Goal: Navigation & Orientation: Understand site structure

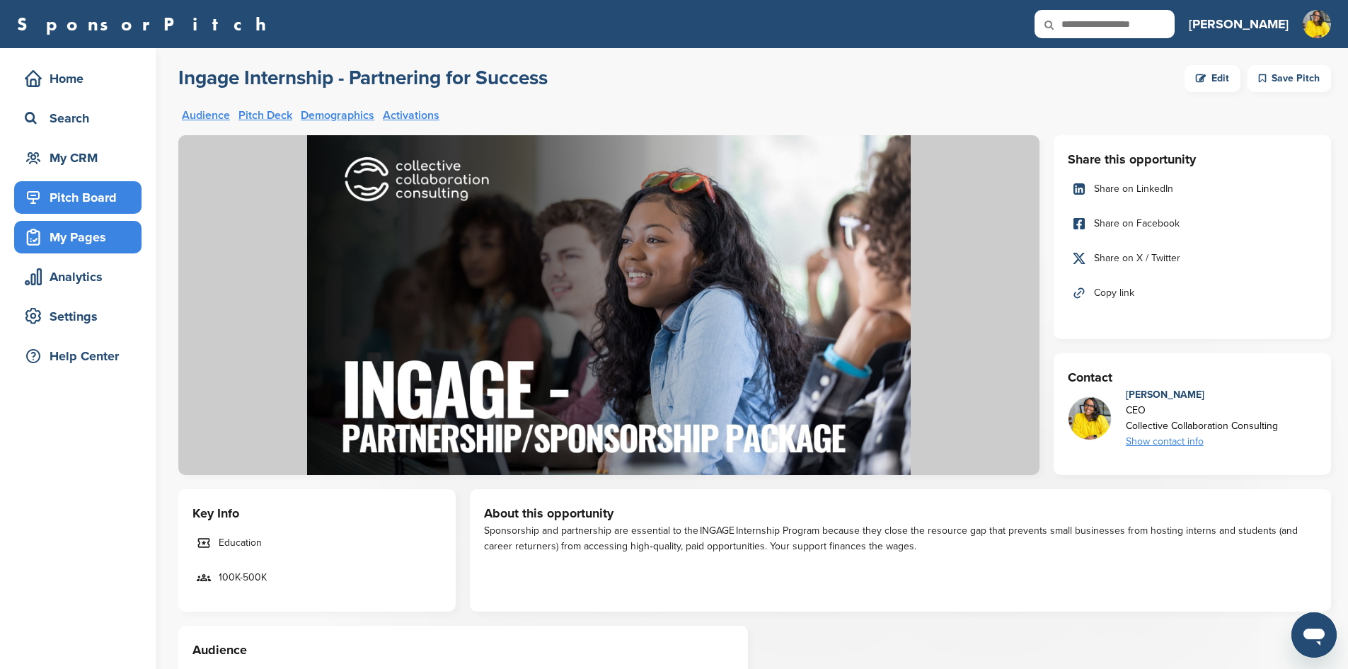
click at [70, 241] on div "My Pages" at bounding box center [81, 236] width 120 height 25
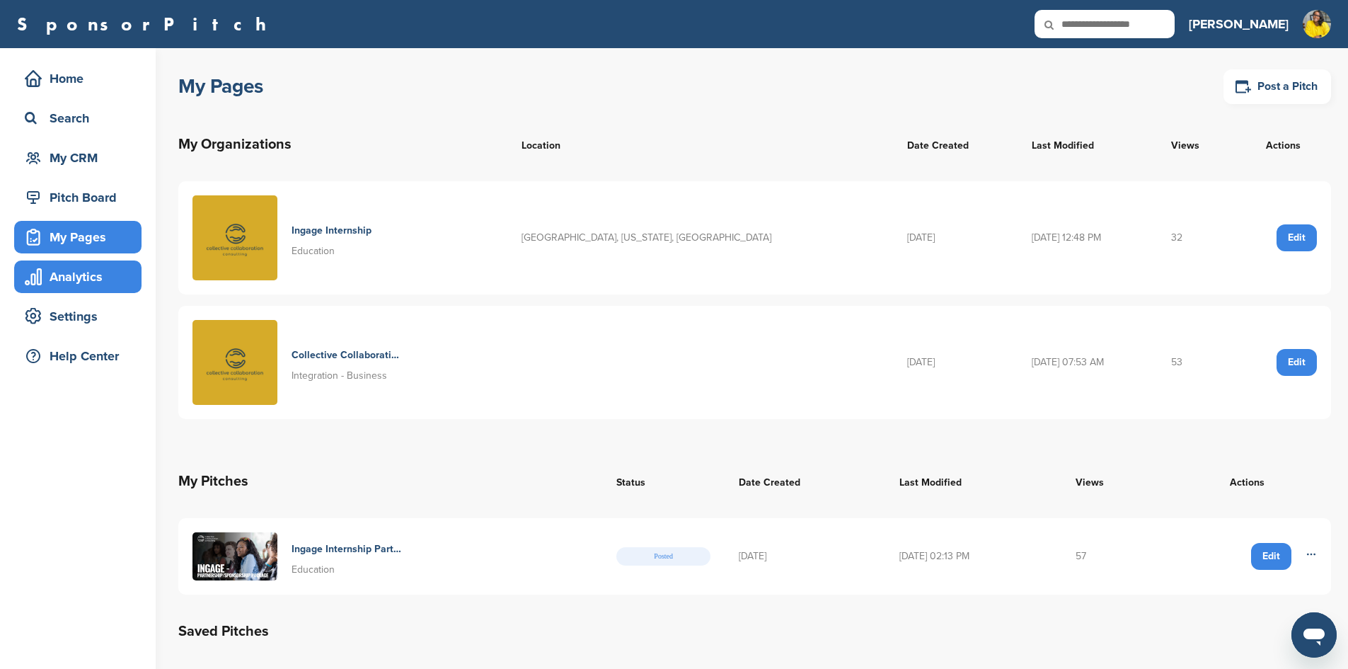
click at [72, 288] on div "Analytics" at bounding box center [81, 276] width 120 height 25
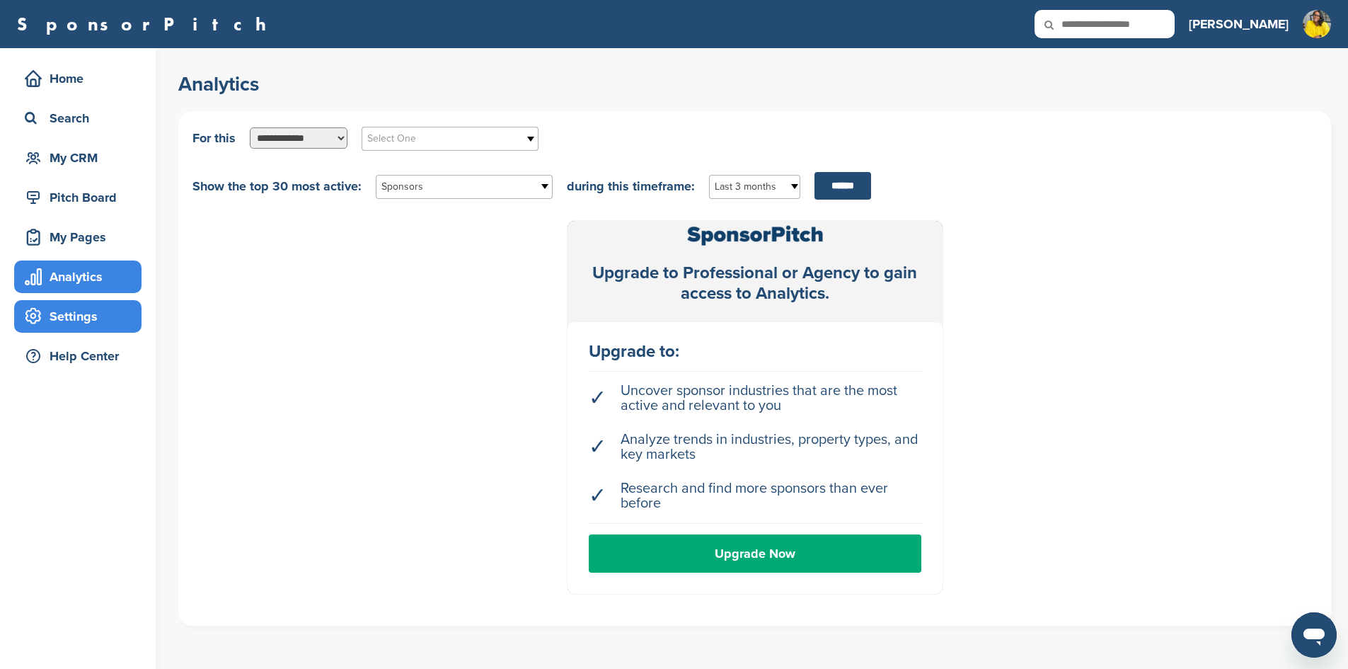
click at [77, 321] on div "Settings" at bounding box center [81, 316] width 120 height 25
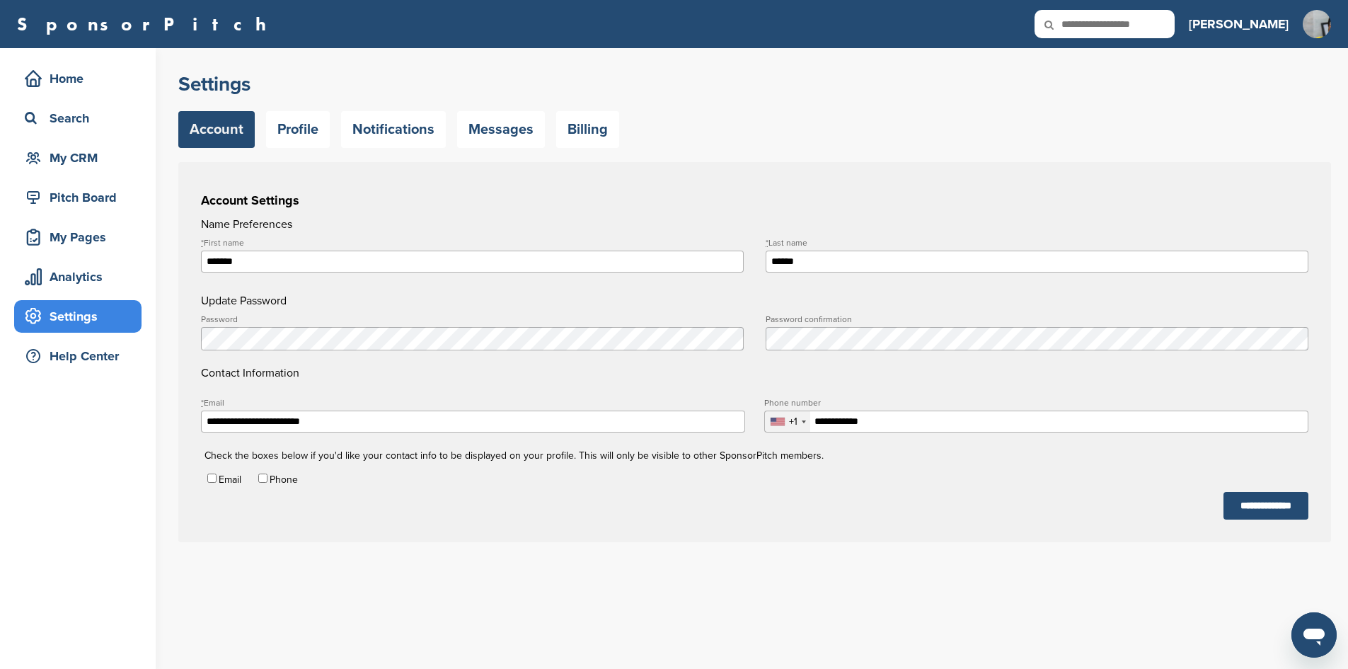
type input "**********"
click at [60, 93] on div "Home" at bounding box center [77, 78] width 127 height 33
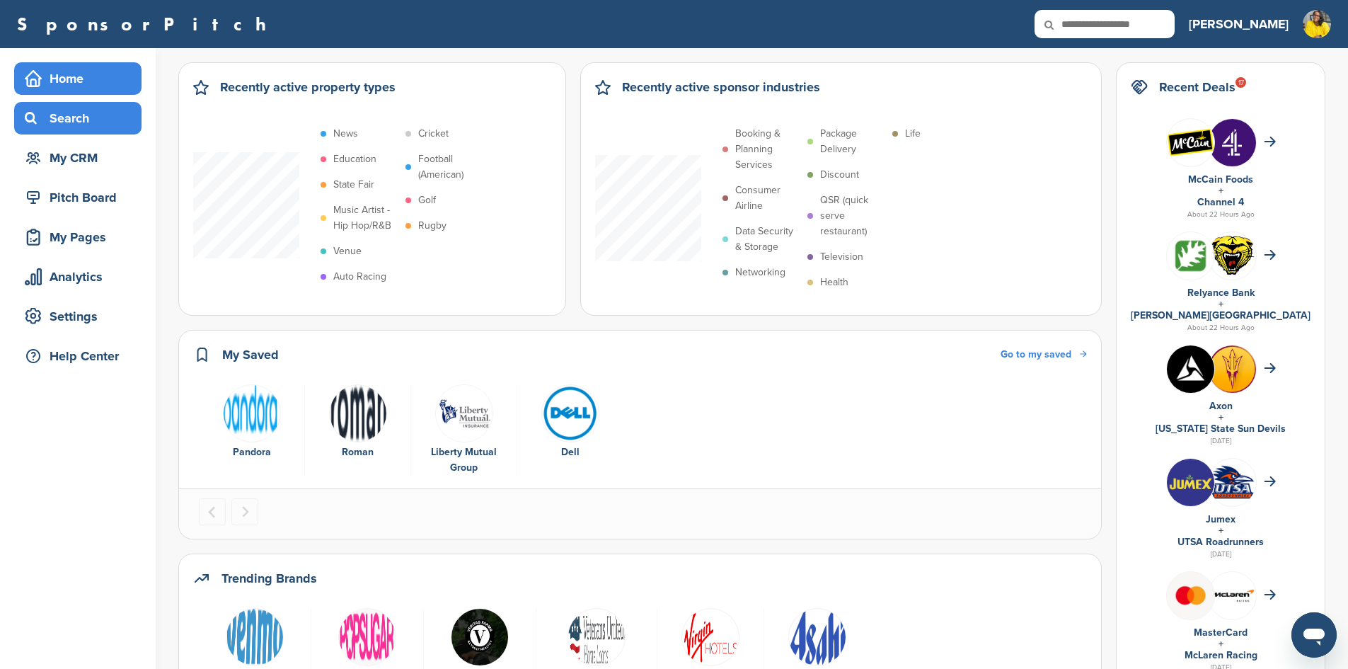
click at [59, 123] on div "Search" at bounding box center [81, 117] width 120 height 25
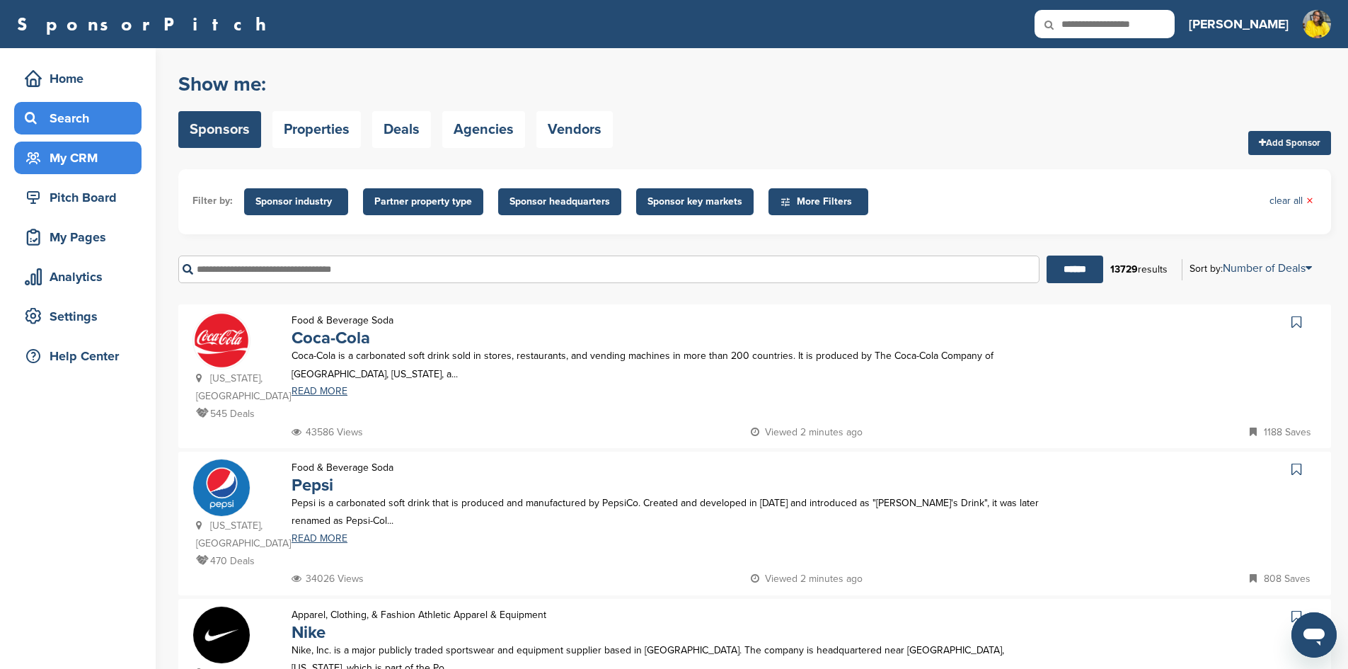
click at [50, 160] on div "My CRM" at bounding box center [81, 157] width 120 height 25
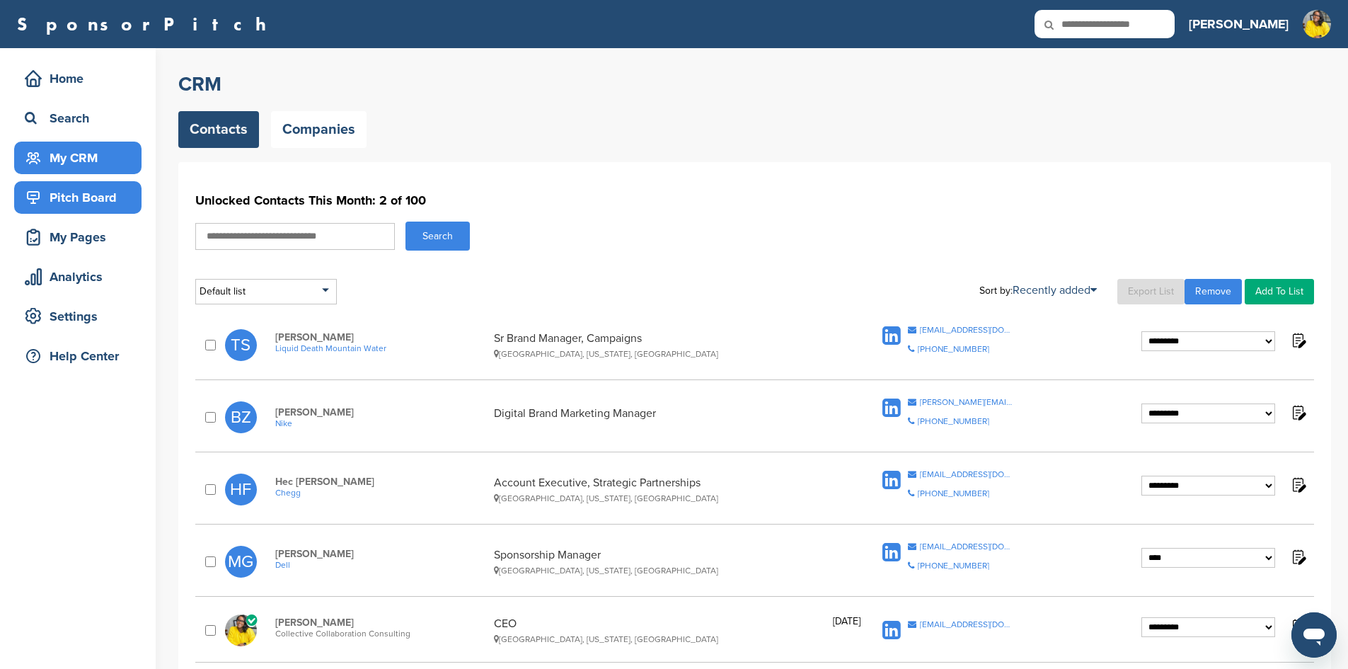
click at [57, 195] on div "Pitch Board" at bounding box center [81, 197] width 120 height 25
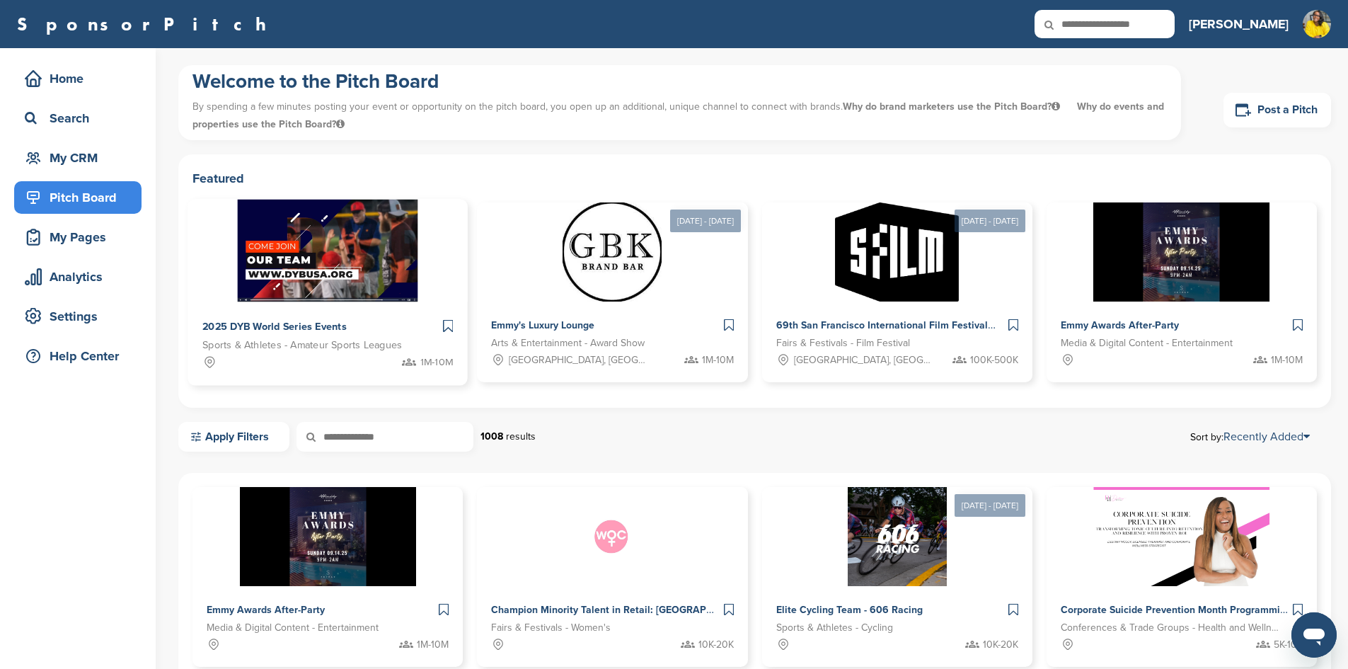
click at [260, 249] on img at bounding box center [327, 251] width 181 height 103
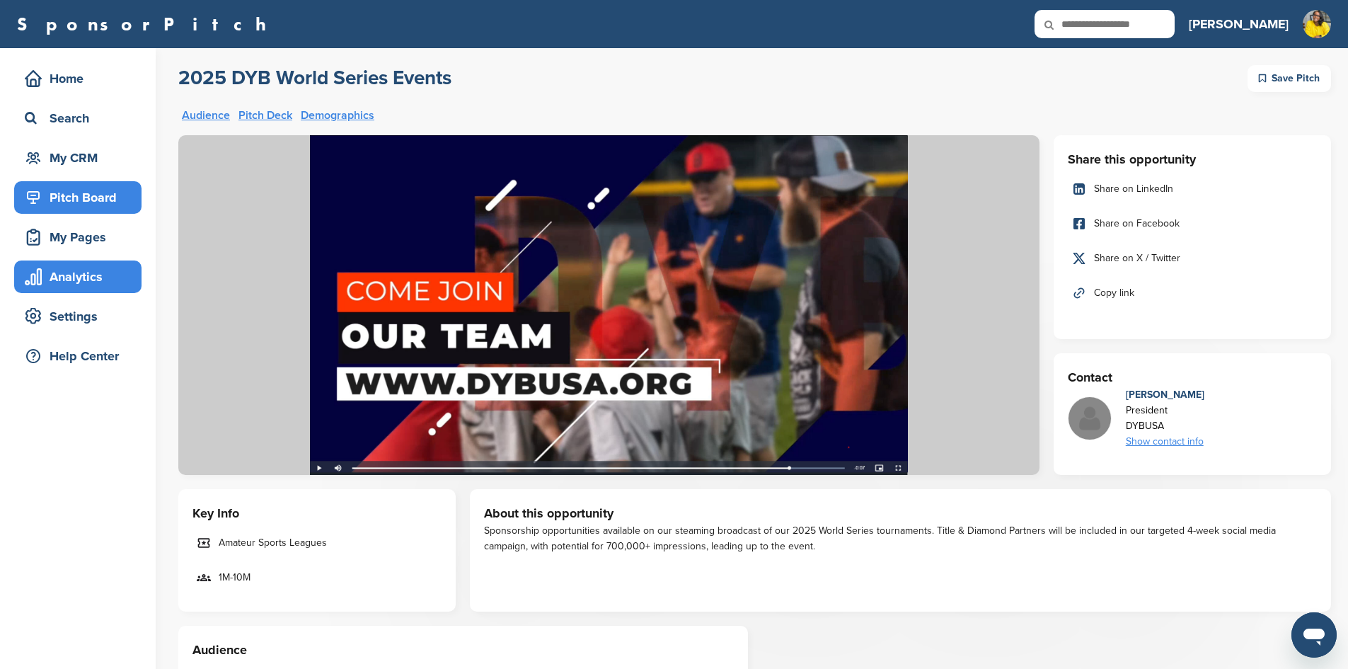
click at [95, 274] on div "Analytics" at bounding box center [81, 276] width 120 height 25
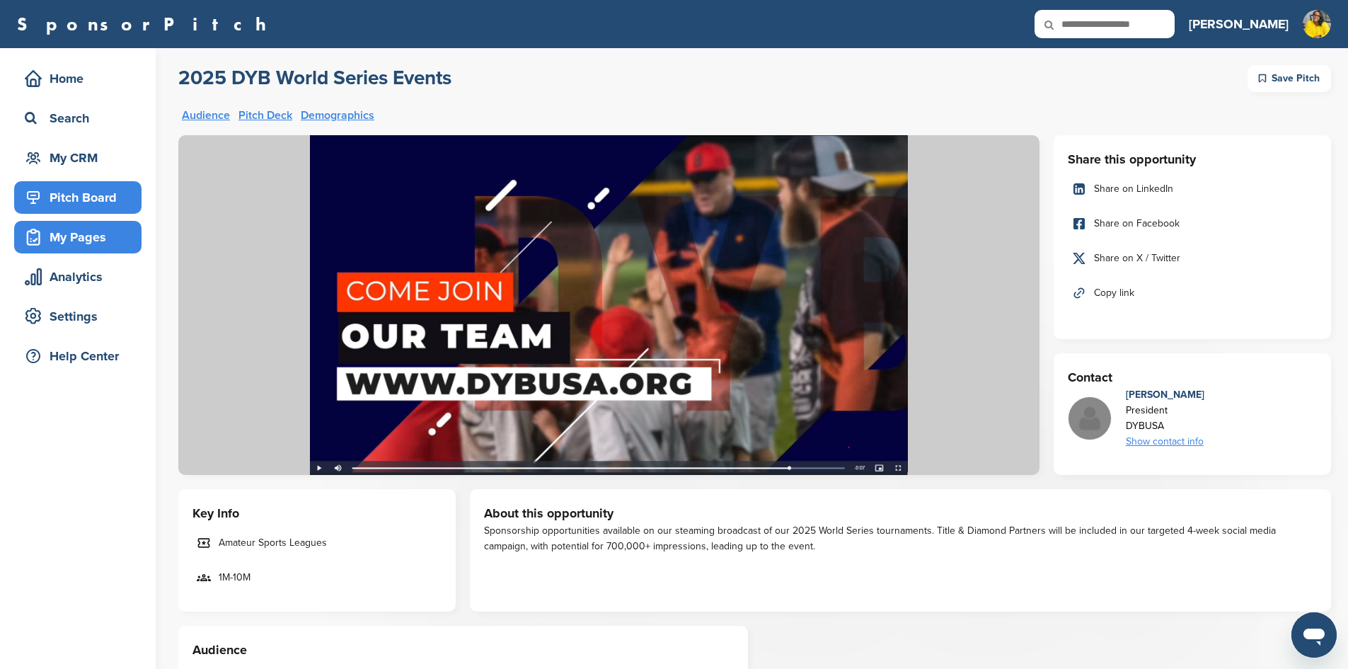
click at [84, 241] on div "My Pages" at bounding box center [81, 236] width 120 height 25
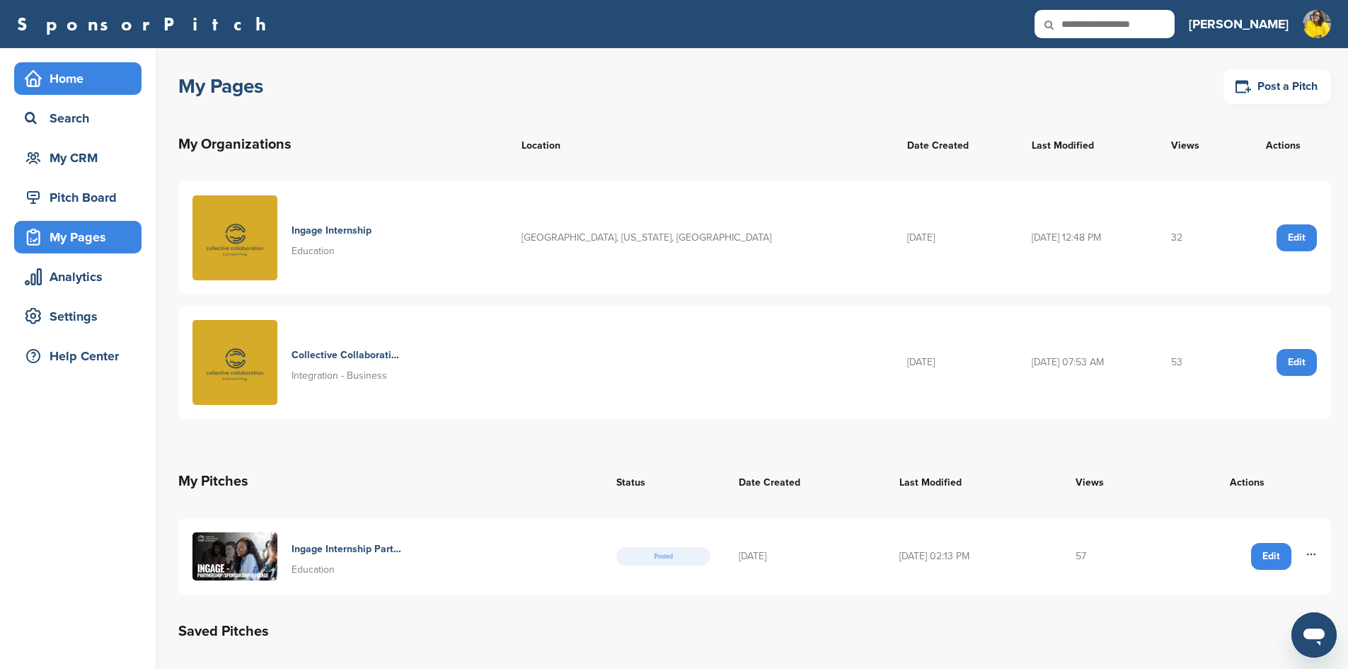
click at [50, 90] on div "Home" at bounding box center [81, 78] width 120 height 25
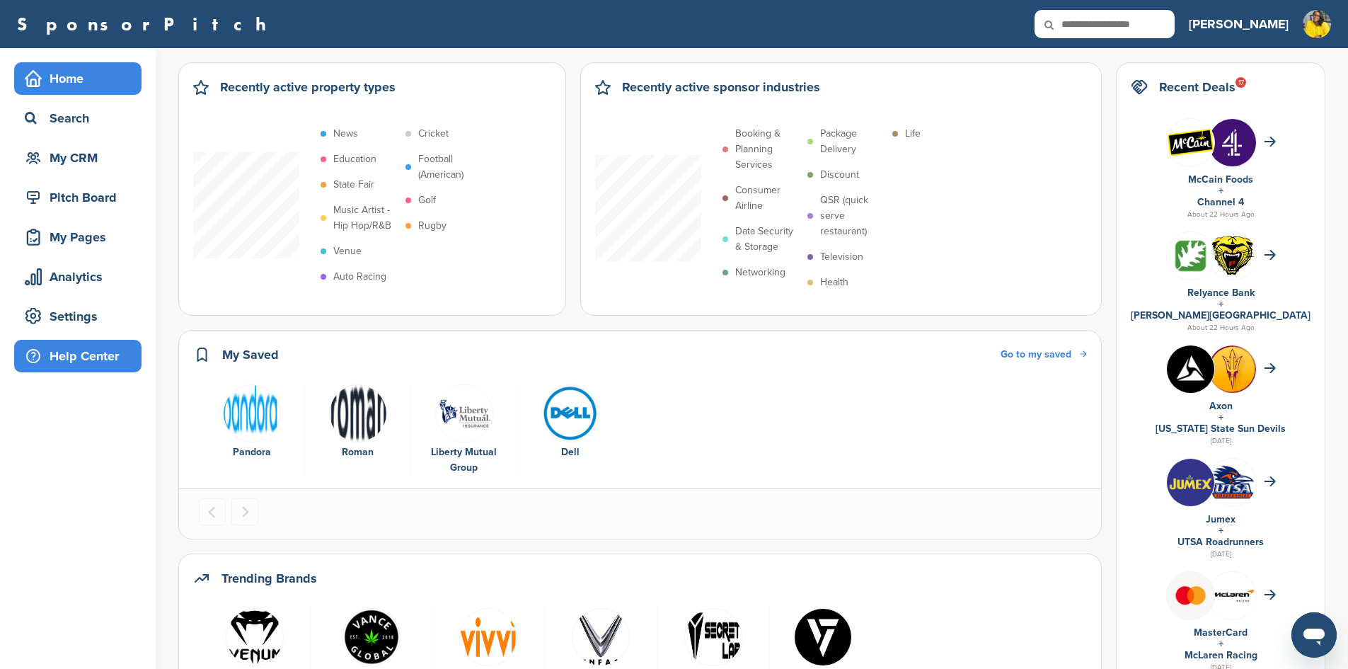
click at [105, 366] on div "Help Center" at bounding box center [81, 355] width 120 height 25
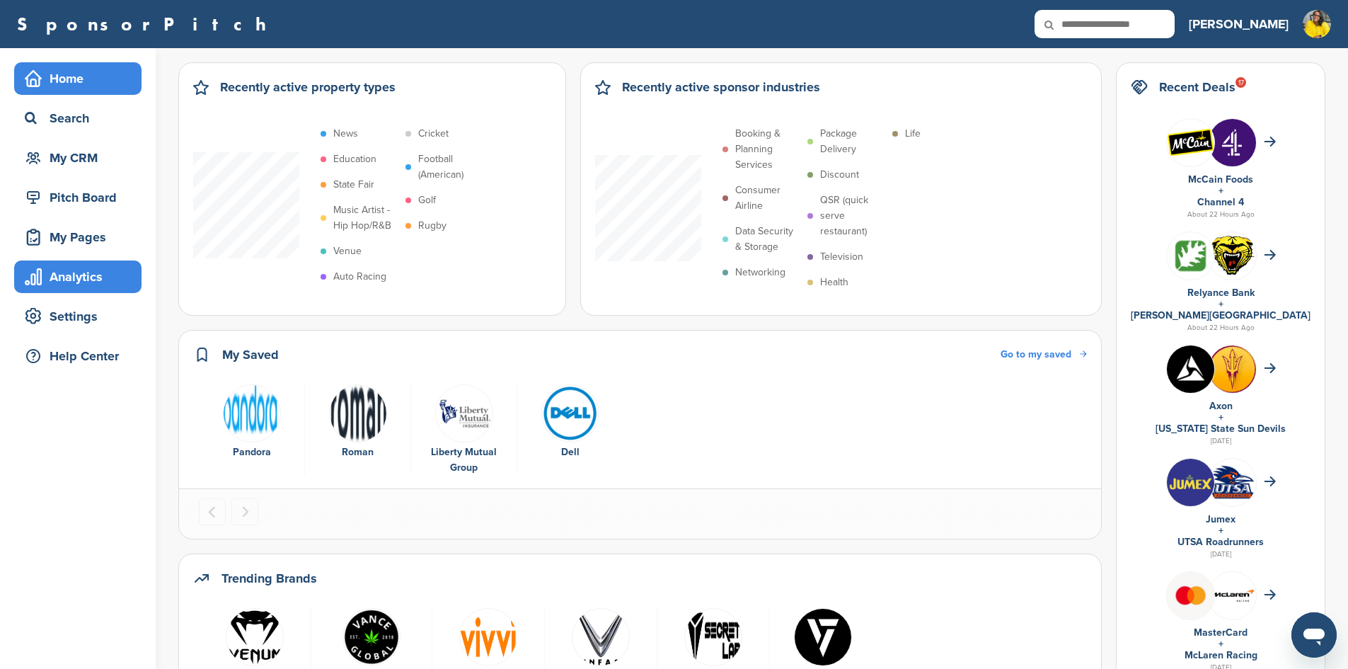
click at [80, 273] on div "Analytics" at bounding box center [81, 276] width 120 height 25
